Goal: Check status

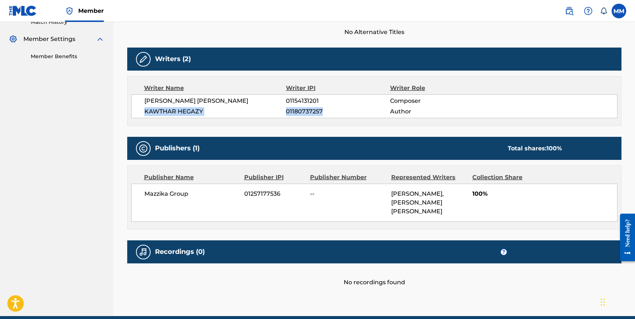
scroll to position [214, 0]
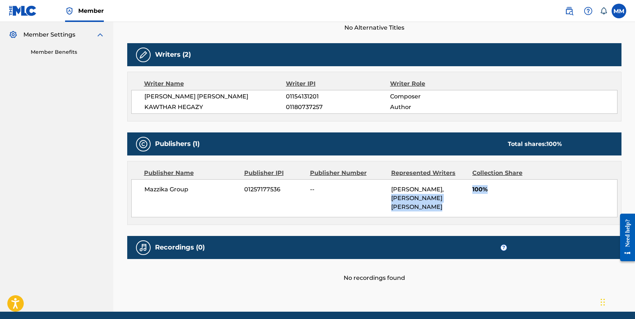
drag, startPoint x: 498, startPoint y: 189, endPoint x: 467, endPoint y: 190, distance: 30.4
click at [467, 190] on div "Mazzika Group 01257177536 -- KAWTHAR HEGAZY, MOSTAFA SHOKRY HASHEM ABDELMAKSOUD…" at bounding box center [374, 198] width 486 height 38
click at [474, 224] on div "Publisher Name Publisher IPI Publisher Number Represented Writers Collection Sh…" at bounding box center [375, 192] width 494 height 63
drag, startPoint x: 494, startPoint y: 188, endPoint x: 476, endPoint y: 188, distance: 18.3
click at [480, 188] on span "100%" at bounding box center [544, 189] width 145 height 9
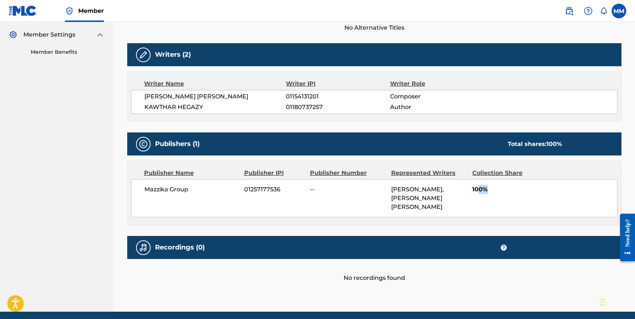
click at [479, 188] on span "100%" at bounding box center [544, 189] width 145 height 9
click at [469, 188] on div "Mazzika Group 01257177536 -- KAWTHAR HEGAZY, MOSTAFA SHOKRY HASHEM ABDELMAKSOUD…" at bounding box center [374, 198] width 486 height 38
click at [468, 188] on div "Mazzika Group 01257177536 -- KAWTHAR HEGAZY, MOSTAFA SHOKRY HASHEM ABDELMAKSOUD…" at bounding box center [374, 198] width 486 height 38
click at [388, 189] on div "Mazzika Group 01257177536 -- KAWTHAR HEGAZY, MOSTAFA SHOKRY HASHEM ABDELMAKSOUD…" at bounding box center [374, 198] width 486 height 38
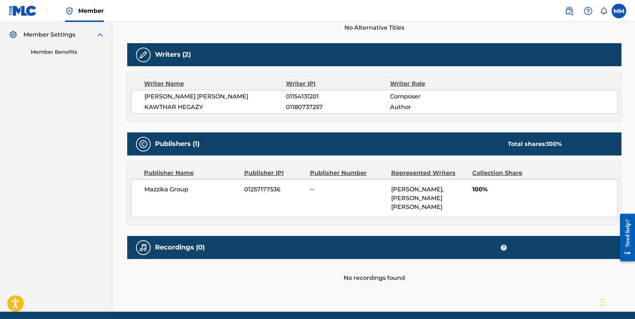
click at [395, 189] on span "KAWTHAR HEGAZY, MOSTAFA SHOKRY HASHEM ABDELMAKSOUD" at bounding box center [417, 198] width 53 height 24
drag, startPoint x: 391, startPoint y: 188, endPoint x: 446, endPoint y: 215, distance: 61.3
click at [446, 211] on div "KAWTHAR HEGAZY, MOSTAFA SHOKRY HASHEM ABDELMAKSOUD" at bounding box center [429, 198] width 76 height 26
click at [443, 210] on span "KAWTHAR HEGAZY, MOSTAFA SHOKRY HASHEM ABDELMAKSOUD" at bounding box center [417, 198] width 53 height 24
drag, startPoint x: 443, startPoint y: 213, endPoint x: 389, endPoint y: 189, distance: 59.1
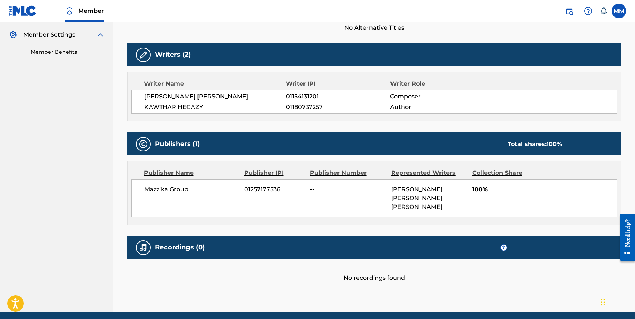
click at [389, 189] on div "Mazzika Group 01257177536 -- KAWTHAR HEGAZY, MOSTAFA SHOKRY HASHEM ABDELMAKSOUD…" at bounding box center [374, 198] width 486 height 38
click at [498, 214] on div "Mazzika Group 01257177536 -- KAWTHAR HEGAZY, MOSTAFA SHOKRY HASHEM ABDELMAKSOUD…" at bounding box center [374, 198] width 486 height 38
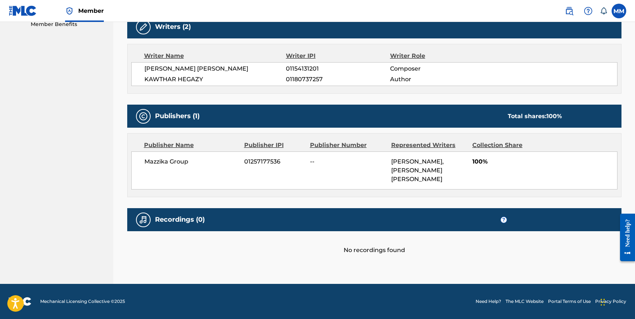
scroll to position [251, 0]
drag, startPoint x: 447, startPoint y: 178, endPoint x: 392, endPoint y: 153, distance: 61.2
click at [392, 157] on div "KAWTHAR HEGAZY, MOSTAFA SHOKRY HASHEM ABDELMAKSOUD" at bounding box center [429, 170] width 76 height 26
click at [393, 158] on span "KAWTHAR HEGAZY, MOSTAFA SHOKRY HASHEM ABDELMAKSOUD" at bounding box center [417, 170] width 53 height 24
click at [391, 157] on div "KAWTHAR HEGAZY, MOSTAFA SHOKRY HASHEM ABDELMAKSOUD" at bounding box center [429, 170] width 76 height 26
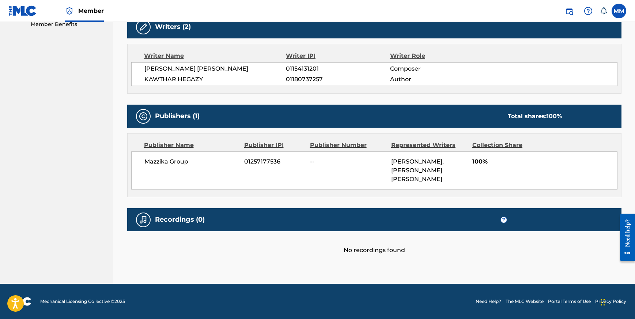
drag, startPoint x: 391, startPoint y: 152, endPoint x: 445, endPoint y: 180, distance: 60.5
click at [445, 180] on div "KAWTHAR HEGAZY, MOSTAFA SHOKRY HASHEM ABDELMAKSOUD" at bounding box center [429, 170] width 76 height 26
click at [444, 180] on span "KAWTHAR HEGAZY, MOSTAFA SHOKRY HASHEM ABDELMAKSOUD" at bounding box center [417, 170] width 53 height 24
drag, startPoint x: 443, startPoint y: 180, endPoint x: 390, endPoint y: 154, distance: 59.0
click at [390, 154] on div "Mazzika Group 01257177536 -- KAWTHAR HEGAZY, MOSTAFA SHOKRY HASHEM ABDELMAKSOUD…" at bounding box center [374, 170] width 486 height 38
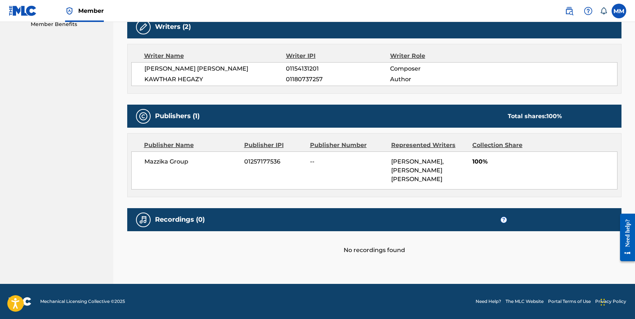
click at [622, 169] on div "< Back Submission Date: September 23, 2025 ELMASRAH Work Detail Member Work Ide…" at bounding box center [374, 40] width 512 height 485
drag, startPoint x: 444, startPoint y: 179, endPoint x: 387, endPoint y: 155, distance: 61.8
click at [387, 155] on div "Mazzika Group 01257177536 -- KAWTHAR HEGAZY, MOSTAFA SHOKRY HASHEM ABDELMAKSOUD…" at bounding box center [374, 170] width 486 height 38
click at [440, 179] on span "KAWTHAR HEGAZY, MOSTAFA SHOKRY HASHEM ABDELMAKSOUD" at bounding box center [417, 170] width 53 height 24
drag, startPoint x: 443, startPoint y: 179, endPoint x: 377, endPoint y: 161, distance: 69.4
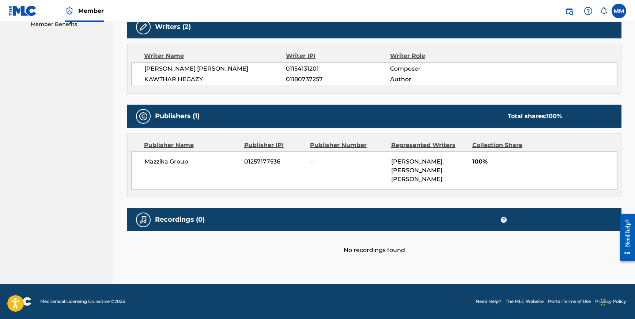
click at [377, 161] on div "Mazzika Group 01257177536 -- KAWTHAR HEGAZY, MOSTAFA SHOKRY HASHEM ABDELMAKSOUD…" at bounding box center [374, 170] width 486 height 38
click at [449, 182] on div "KAWTHAR HEGAZY, MOSTAFA SHOKRY HASHEM ABDELMAKSOUD" at bounding box center [429, 170] width 76 height 26
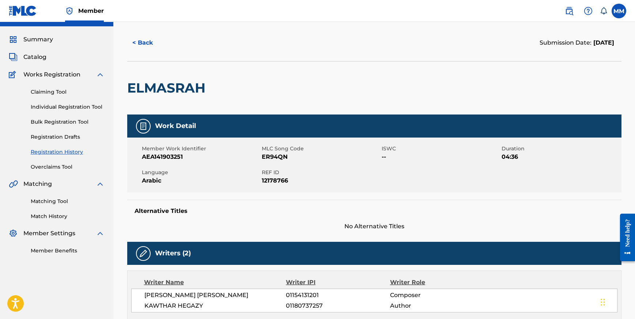
scroll to position [0, 0]
